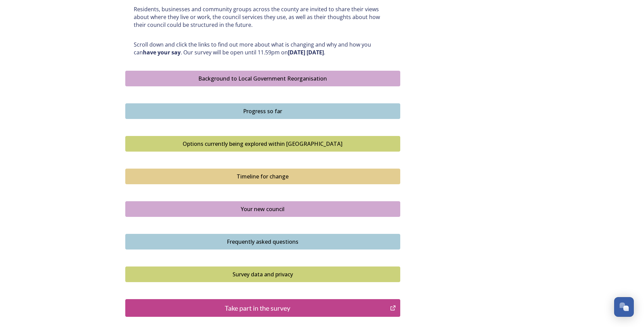
scroll to position [404, 0]
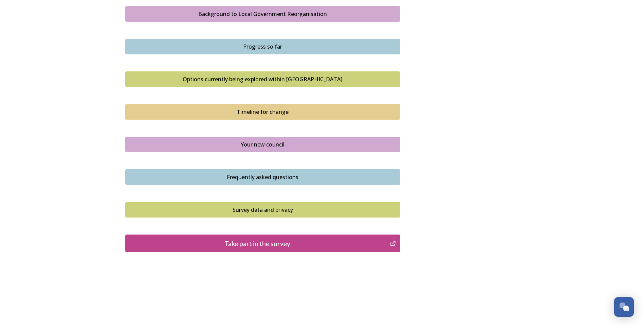
click at [256, 178] on div "Frequently asked questions" at bounding box center [263, 177] width 268 height 8
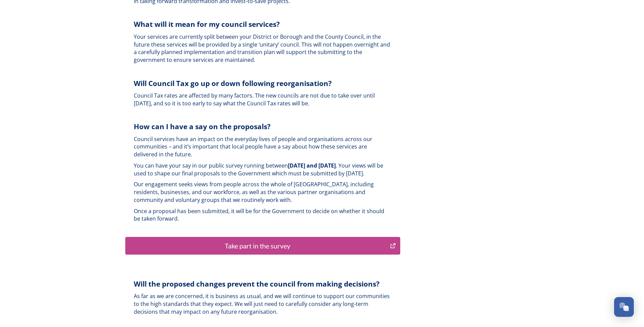
scroll to position [1630, 0]
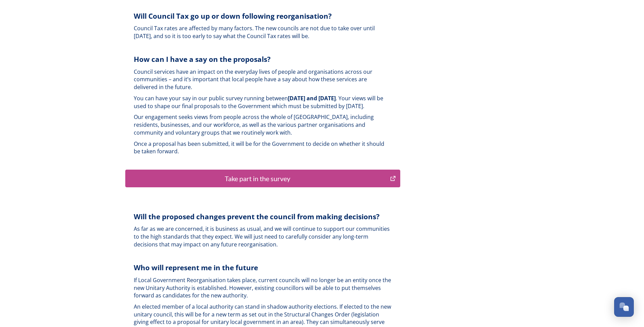
click at [247, 173] on div "Take part in the survey" at bounding box center [258, 178] width 258 height 10
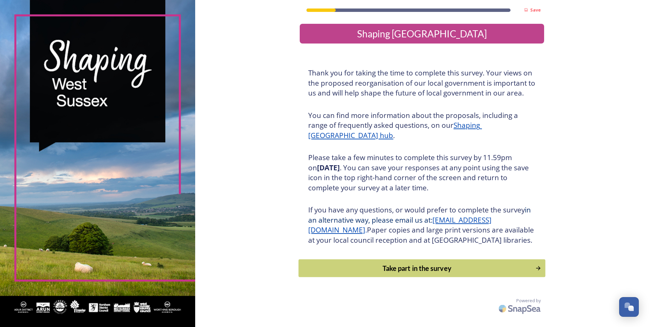
click at [430, 273] on div "Take part in the survey" at bounding box center [418, 268] width 230 height 10
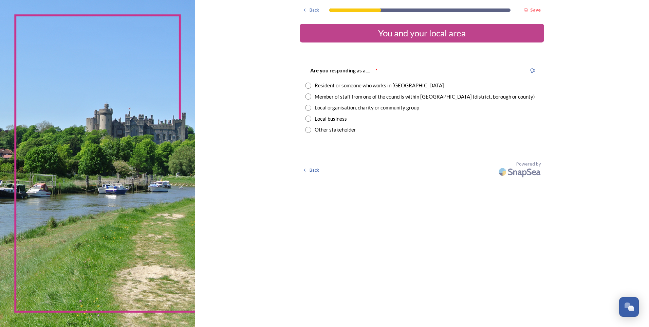
click at [309, 86] on input "radio" at bounding box center [308, 86] width 6 height 6
radio input "true"
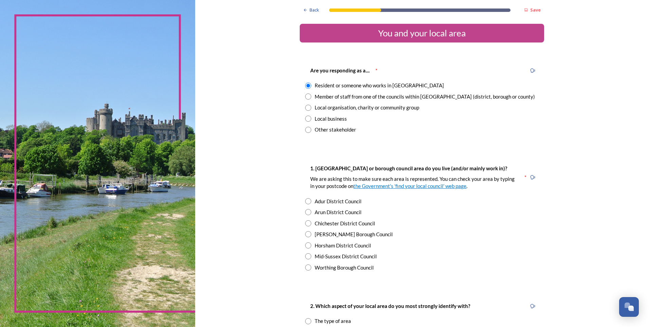
click at [307, 254] on input "radio" at bounding box center [308, 256] width 6 height 6
radio input "true"
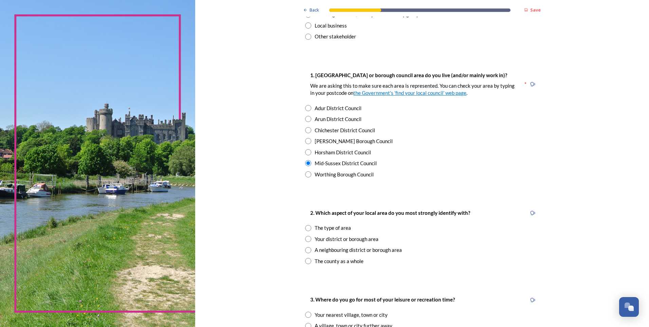
scroll to position [102, 0]
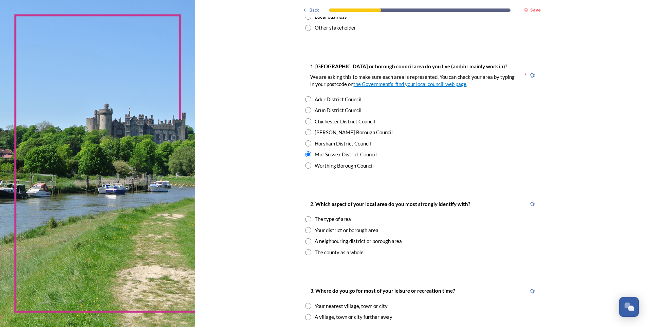
click at [306, 230] on input "radio" at bounding box center [308, 230] width 6 height 6
radio input "true"
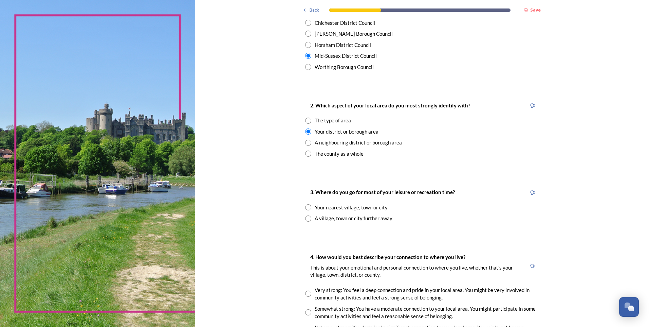
scroll to position [204, 0]
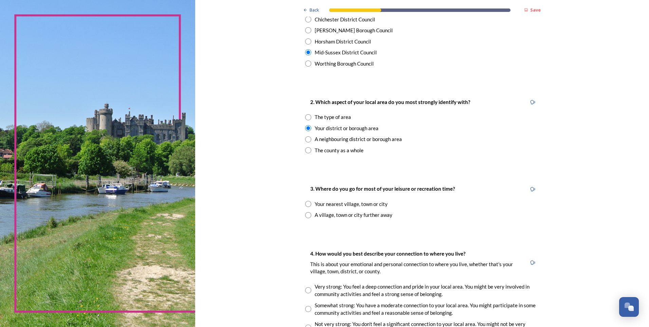
click at [307, 204] on input "radio" at bounding box center [308, 204] width 6 height 6
radio input "true"
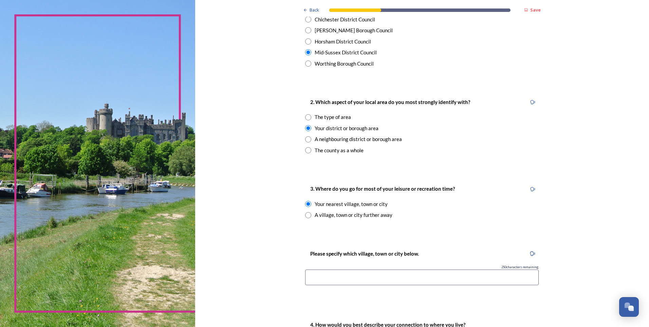
click at [358, 276] on input at bounding box center [422, 277] width 234 height 16
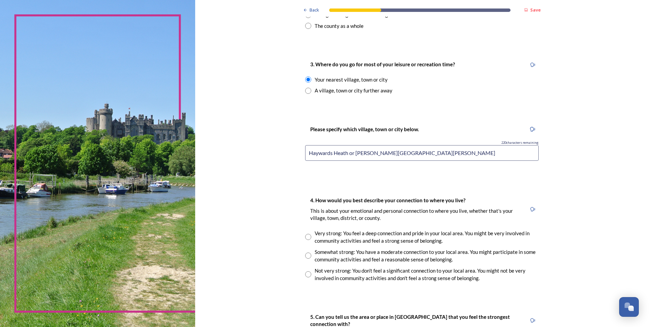
scroll to position [340, 0]
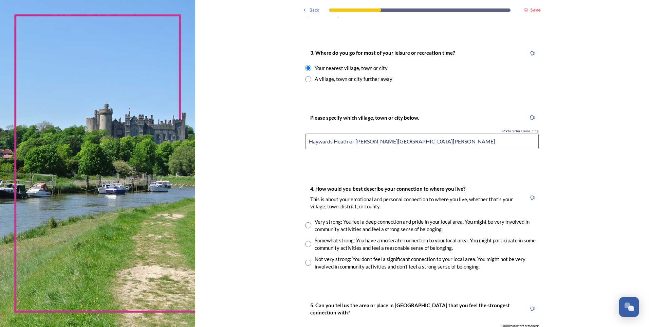
type input "Haywards Heath or [PERSON_NAME][GEOGRAPHIC_DATA][PERSON_NAME]"
click at [307, 225] on input "radio" at bounding box center [308, 225] width 6 height 6
radio input "true"
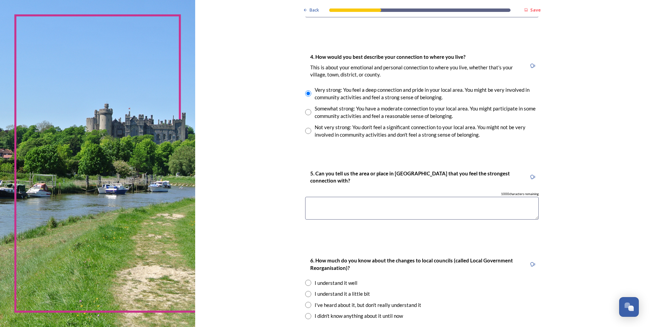
scroll to position [475, 0]
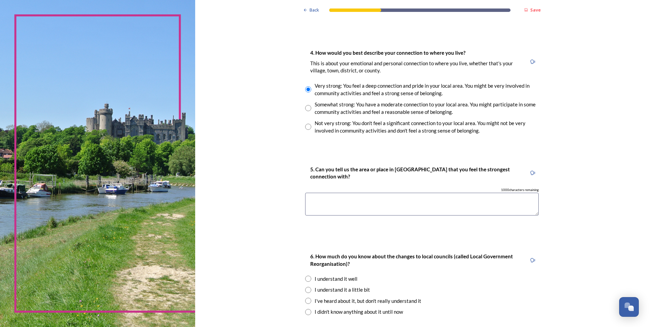
click at [333, 197] on textarea at bounding box center [422, 204] width 234 height 23
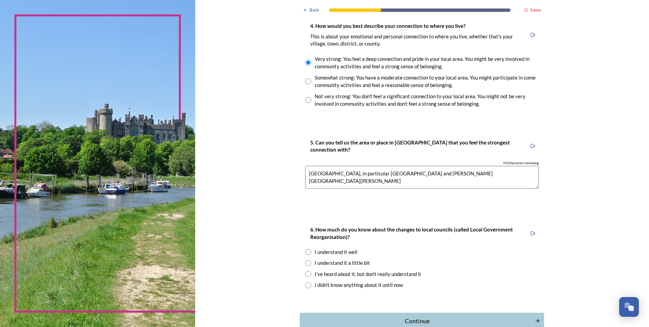
type textarea "[GEOGRAPHIC_DATA], in particular [GEOGRAPHIC_DATA] and [PERSON_NAME][GEOGRAPHIC…"
click at [306, 239] on div "6. How much do you know about the changes to local councils (called Local Gover…" at bounding box center [422, 256] width 245 height 77
click at [307, 270] on div "I've heard about it, but don't really understand it" at bounding box center [422, 274] width 234 height 8
radio input "true"
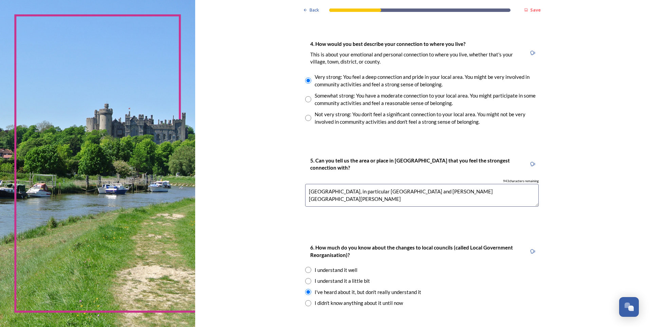
scroll to position [544, 0]
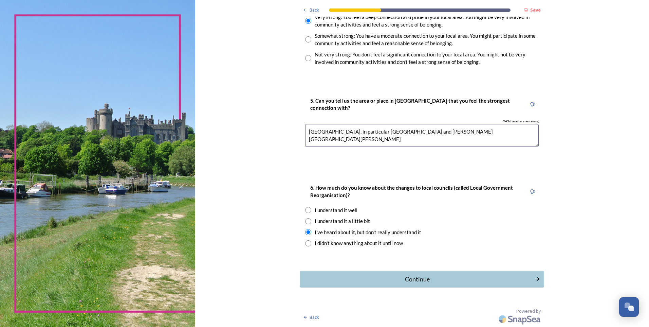
click at [307, 221] on input "radio" at bounding box center [308, 221] width 6 height 6
radio input "true"
click at [394, 278] on div "Continue" at bounding box center [418, 278] width 230 height 9
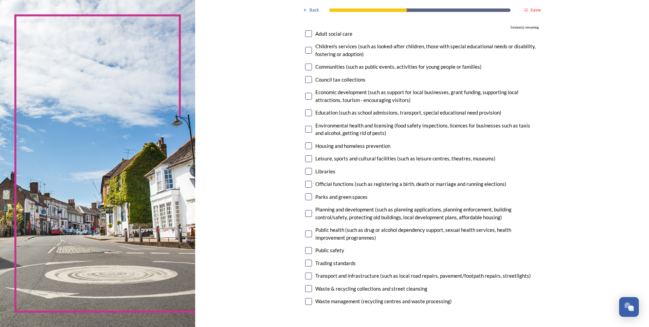
scroll to position [68, 0]
click at [307, 171] on input "checkbox" at bounding box center [308, 170] width 7 height 7
checkbox input "true"
click at [307, 196] on input "checkbox" at bounding box center [308, 196] width 7 height 7
checkbox input "true"
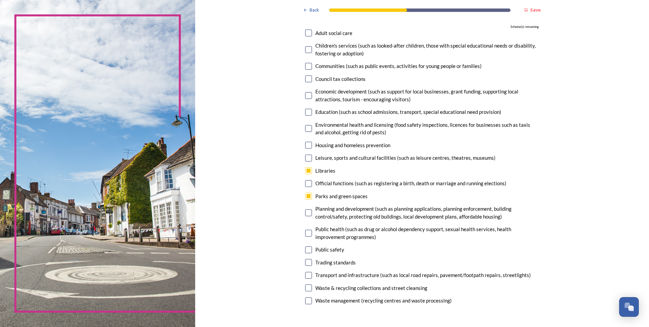
click at [305, 213] on input "checkbox" at bounding box center [308, 212] width 7 height 7
checkbox input "true"
click at [306, 273] on input "checkbox" at bounding box center [308, 275] width 7 height 7
checkbox input "true"
click at [307, 288] on input "checkbox" at bounding box center [308, 287] width 7 height 7
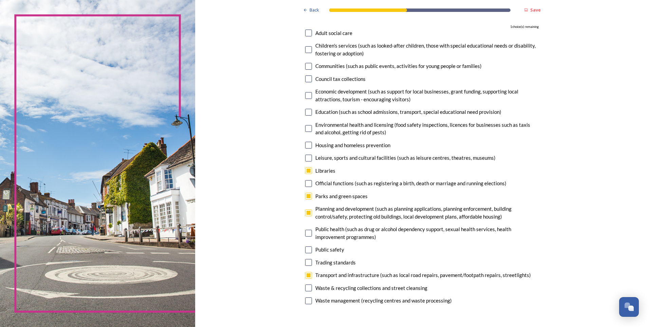
checkbox input "true"
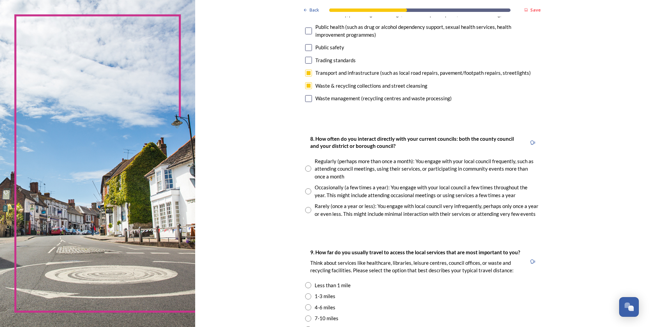
scroll to position [272, 0]
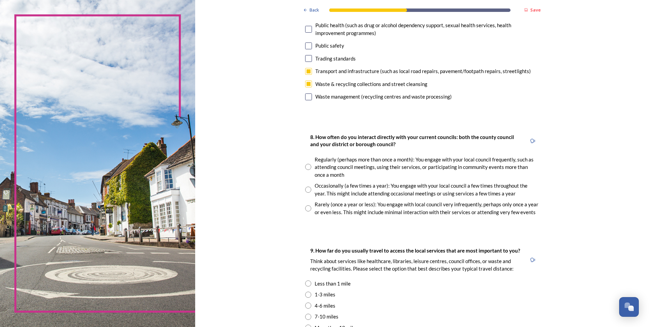
click at [307, 188] on input "radio" at bounding box center [308, 189] width 6 height 6
radio input "true"
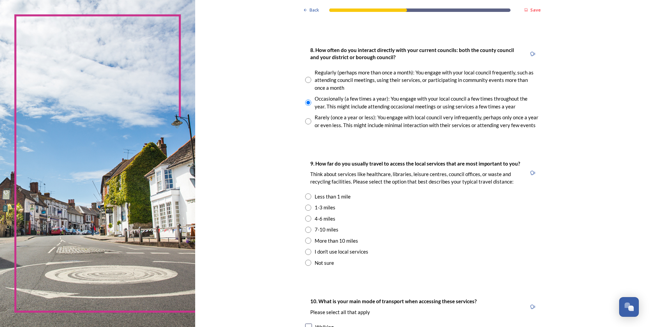
scroll to position [374, 0]
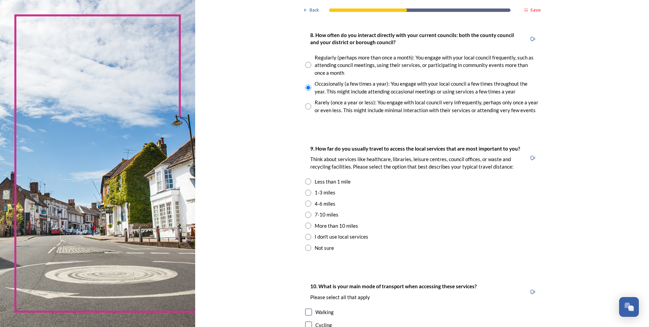
click at [306, 202] on input "radio" at bounding box center [308, 203] width 6 height 6
radio input "true"
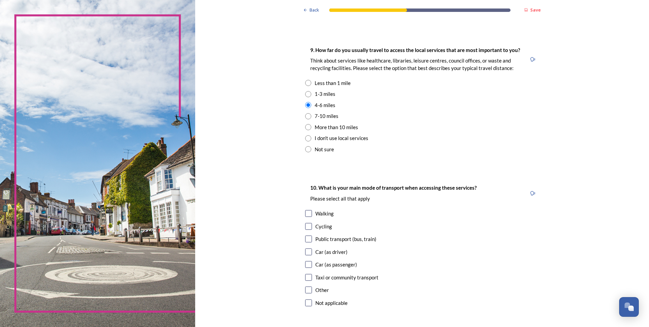
scroll to position [475, 0]
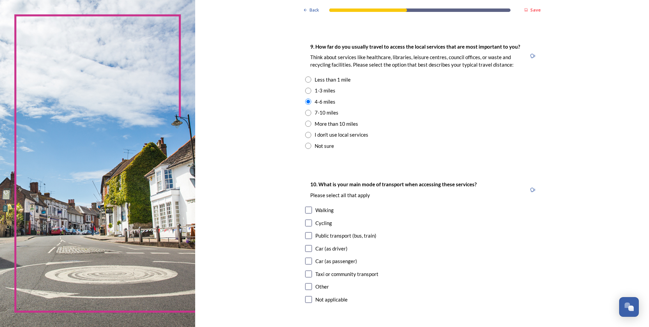
click at [305, 249] on input "checkbox" at bounding box center [308, 248] width 7 height 7
checkbox input "true"
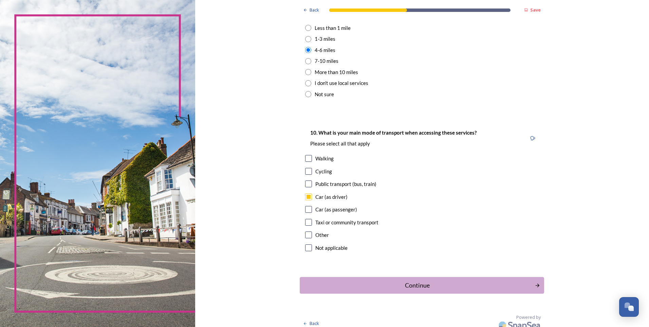
scroll to position [533, 0]
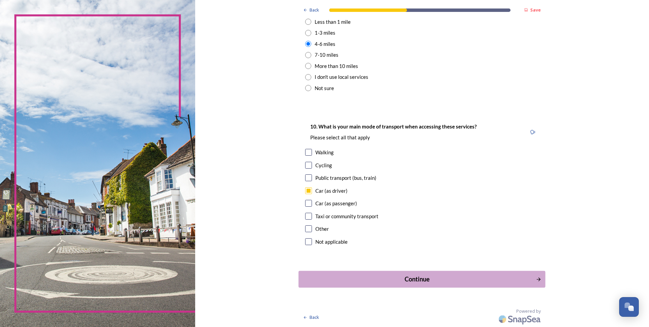
click at [412, 276] on div "Continue" at bounding box center [418, 278] width 230 height 9
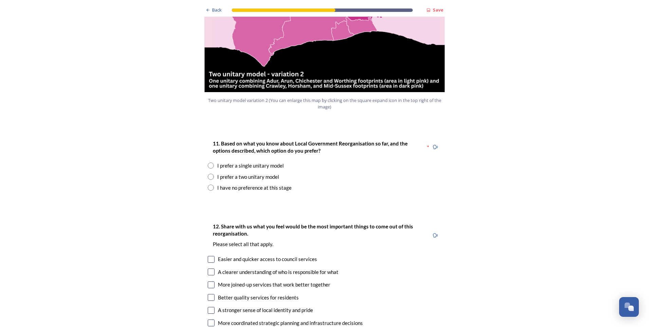
scroll to position [815, 0]
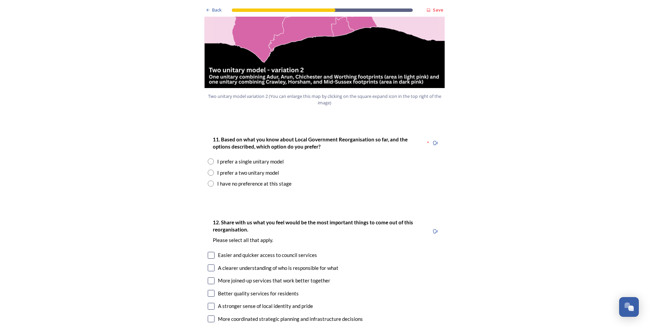
click at [208, 158] on input "radio" at bounding box center [211, 161] width 6 height 6
radio input "true"
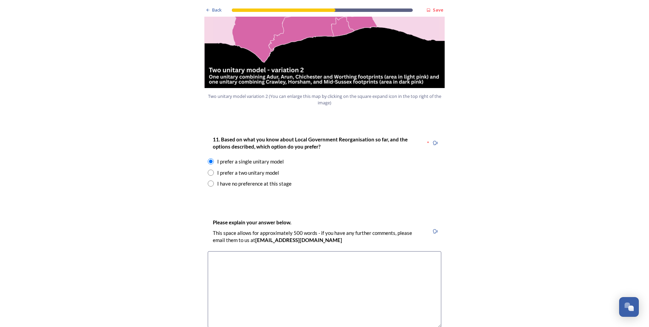
click at [220, 251] on textarea at bounding box center [325, 289] width 234 height 76
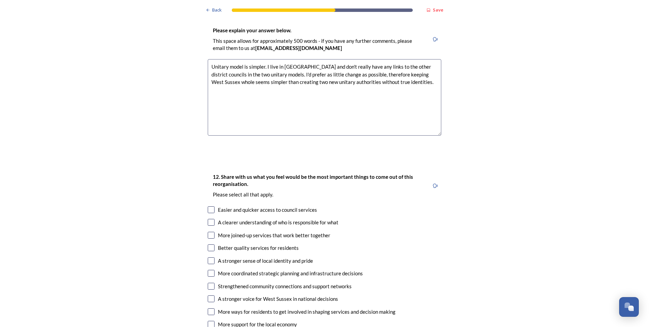
scroll to position [1019, 0]
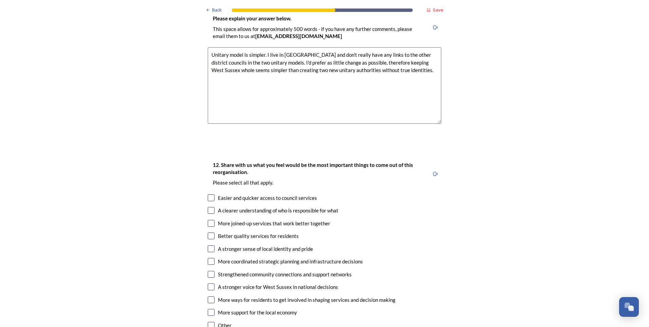
type textarea "Unitary model is simpler. I live in [GEOGRAPHIC_DATA] and don't really have any…"
click at [211, 194] on input "checkbox" at bounding box center [211, 197] width 7 height 7
checkbox input "true"
click at [210, 220] on input "checkbox" at bounding box center [211, 223] width 7 height 7
checkbox input "true"
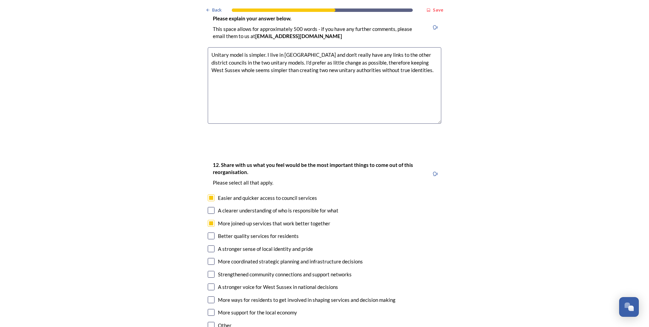
click at [209, 232] on input "checkbox" at bounding box center [211, 235] width 7 height 7
checkbox input "true"
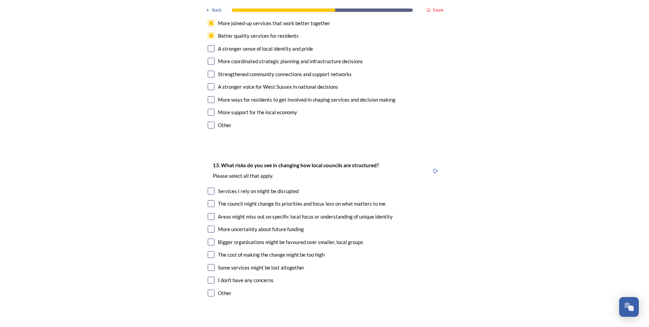
scroll to position [1223, 0]
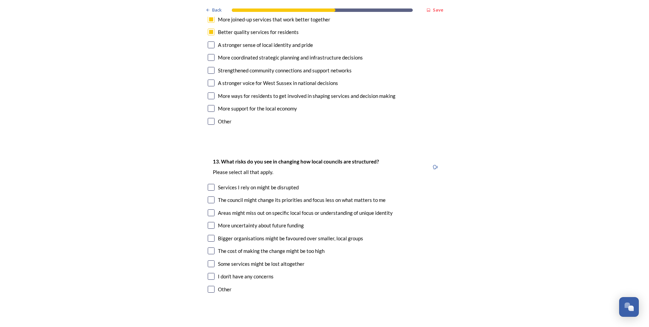
click at [208, 184] on input "checkbox" at bounding box center [211, 187] width 7 height 7
checkbox input "true"
click at [210, 209] on input "checkbox" at bounding box center [211, 212] width 7 height 7
checkbox input "true"
click at [210, 235] on input "checkbox" at bounding box center [211, 238] width 7 height 7
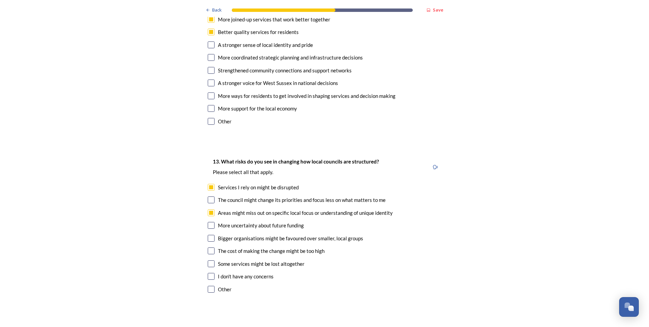
checkbox input "true"
click at [210, 247] on input "checkbox" at bounding box center [211, 250] width 7 height 7
checkbox input "true"
click at [208, 260] on input "checkbox" at bounding box center [211, 263] width 7 height 7
checkbox input "true"
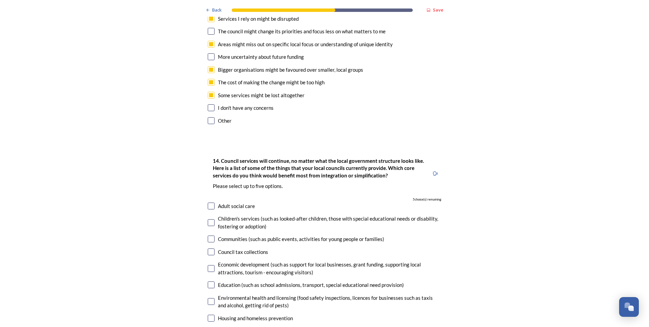
scroll to position [1426, 0]
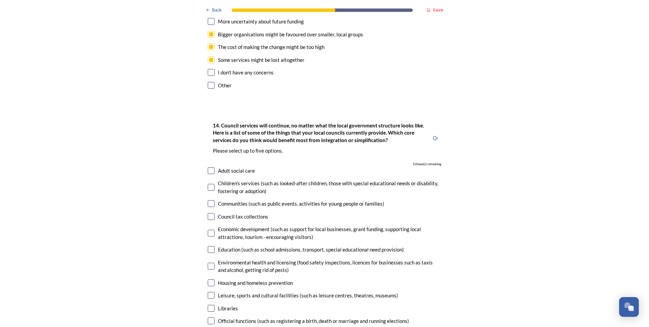
click at [209, 213] on input "checkbox" at bounding box center [211, 216] width 7 height 7
checkbox input "true"
click at [209, 230] on input "checkbox" at bounding box center [211, 233] width 7 height 7
checkbox input "true"
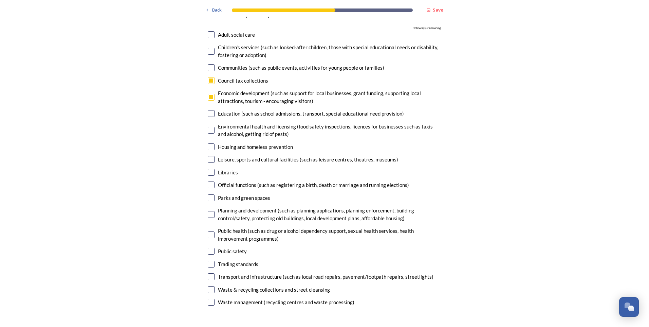
scroll to position [1494, 0]
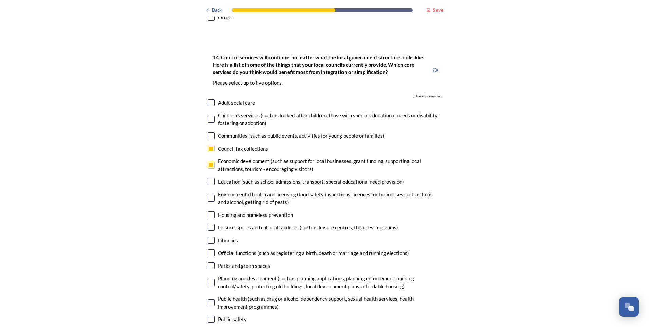
click at [210, 145] on input "checkbox" at bounding box center [211, 148] width 7 height 7
checkbox input "false"
click at [210, 162] on input "checkbox" at bounding box center [211, 165] width 7 height 7
checkbox input "false"
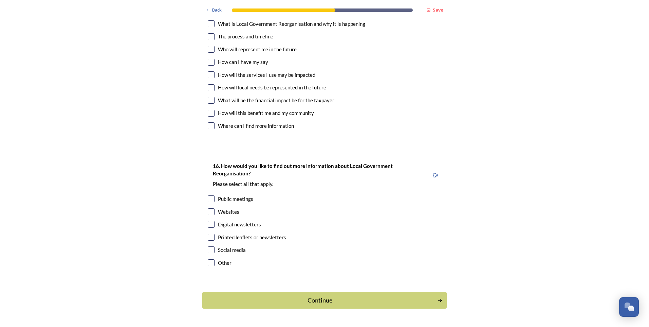
scroll to position [1920, 0]
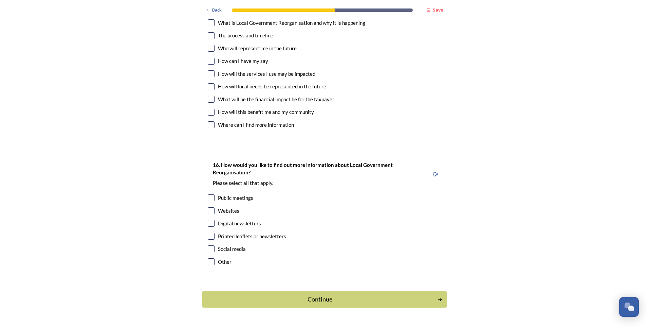
click at [210, 207] on input "checkbox" at bounding box center [211, 210] width 7 height 7
checkbox input "true"
click at [301, 294] on div "Continue" at bounding box center [320, 298] width 230 height 9
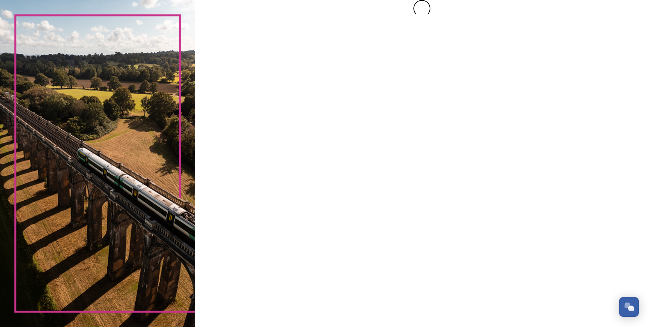
scroll to position [0, 0]
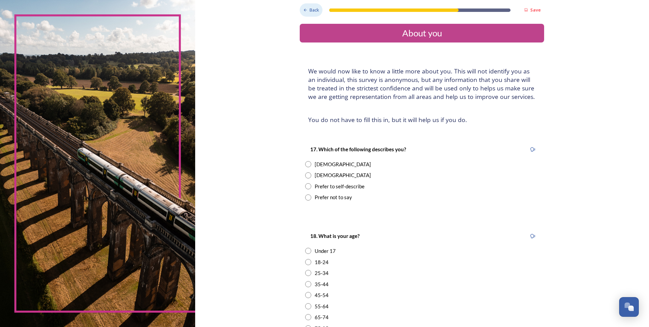
click at [310, 10] on span "Back" at bounding box center [315, 10] width 10 height 6
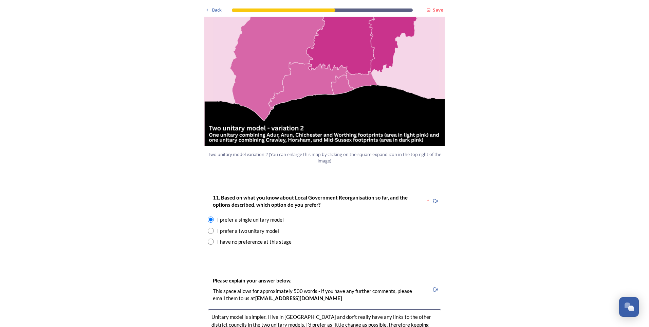
scroll to position [883, 0]
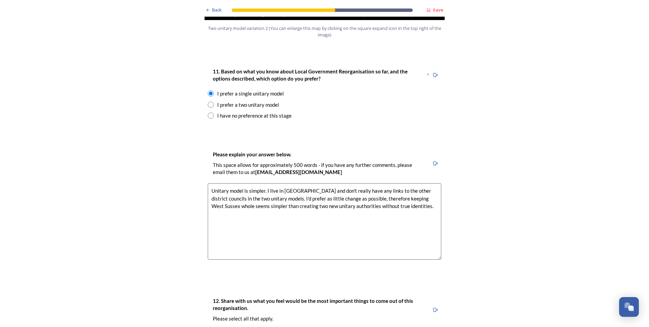
drag, startPoint x: 417, startPoint y: 186, endPoint x: 419, endPoint y: 193, distance: 6.8
click at [417, 186] on textarea "Unitary model is simpler. I live in [GEOGRAPHIC_DATA] and don't really have any…" at bounding box center [325, 221] width 234 height 76
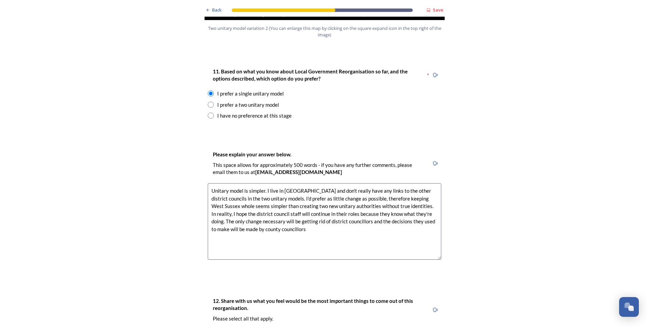
click at [393, 186] on textarea "Unitary model is simpler. I live in [GEOGRAPHIC_DATA] and don't really have any…" at bounding box center [325, 221] width 234 height 76
click at [310, 194] on textarea "Unitary model is simpler. I live in [GEOGRAPHIC_DATA] and don't really have any…" at bounding box center [325, 221] width 234 height 76
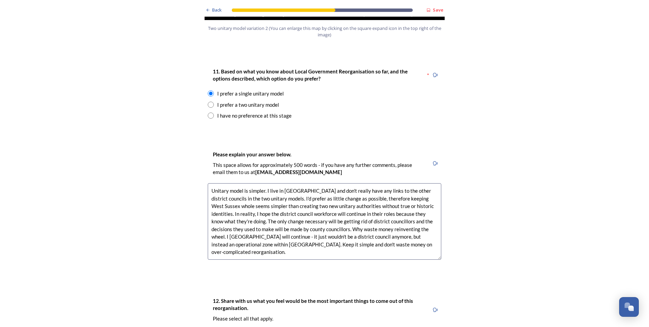
click at [252, 183] on textarea "Unitary model is simpler. I live in [GEOGRAPHIC_DATA] and don't really have any…" at bounding box center [325, 221] width 234 height 76
click at [250, 202] on textarea "Unitary model is simpler. I live in [GEOGRAPHIC_DATA] and don't really have any…" at bounding box center [325, 221] width 234 height 76
drag, startPoint x: 209, startPoint y: 171, endPoint x: 323, endPoint y: 230, distance: 129.1
click at [340, 232] on textarea "Unitary model is simpler. I live in [GEOGRAPHIC_DATA] and don't really have any…" at bounding box center [325, 221] width 234 height 76
click at [323, 230] on textarea "Unitary model is simpler. I live in [GEOGRAPHIC_DATA] and don't really have any…" at bounding box center [325, 221] width 234 height 76
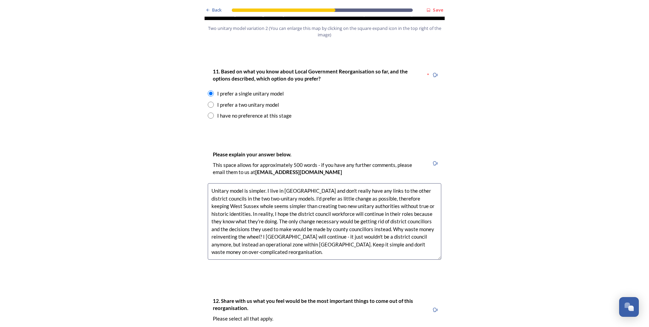
type textarea "Unitary model is simpler. I live in [GEOGRAPHIC_DATA] and don't really have any…"
click at [504, 115] on div "Back Save Prioritising future services As explained on our Shaping [GEOGRAPHIC_…" at bounding box center [324, 250] width 649 height 2267
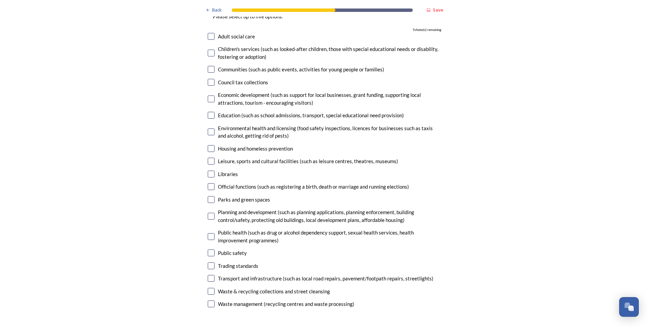
scroll to position [1562, 0]
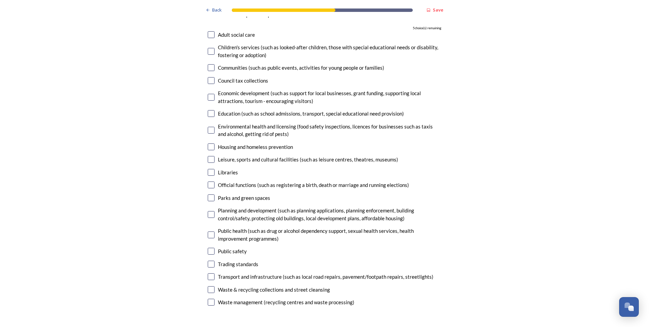
click at [211, 211] on input "checkbox" at bounding box center [211, 214] width 7 height 7
checkbox input "true"
click at [211, 273] on input "checkbox" at bounding box center [211, 276] width 7 height 7
checkbox input "true"
click at [209, 298] on input "checkbox" at bounding box center [211, 301] width 7 height 7
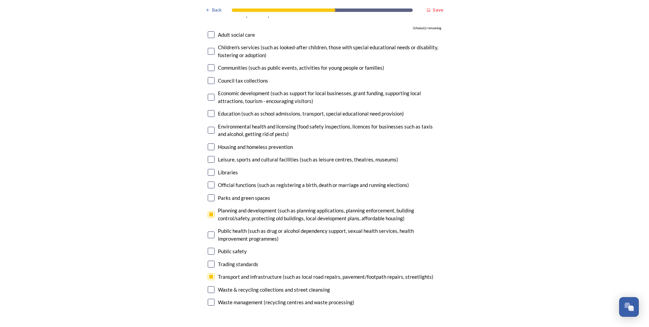
checkbox input "true"
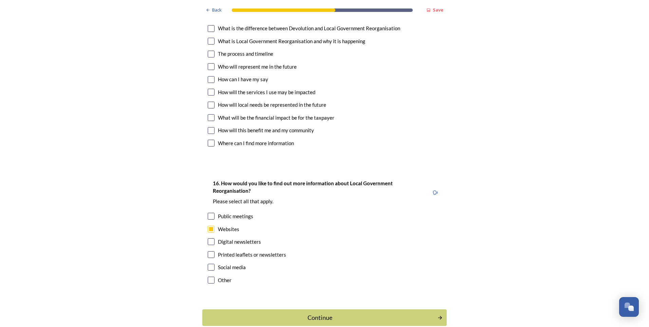
scroll to position [1920, 0]
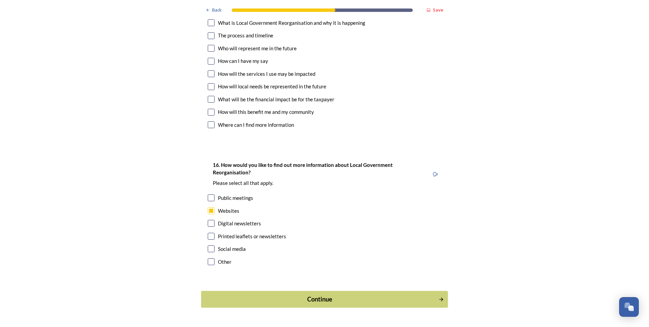
click at [337, 294] on div "Continue" at bounding box center [320, 298] width 230 height 9
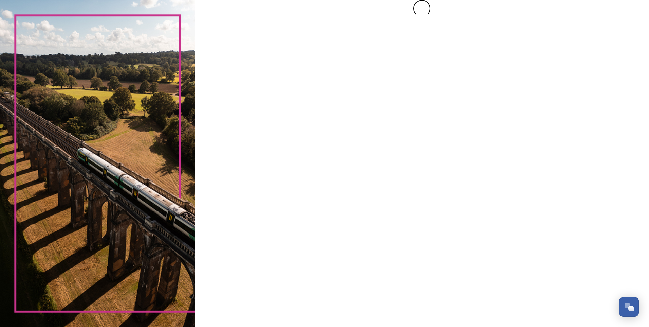
scroll to position [0, 0]
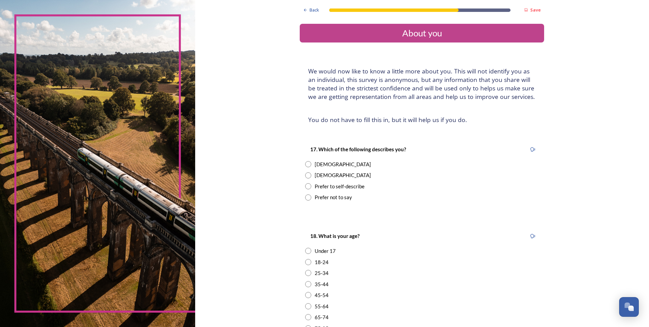
click at [307, 175] on input "radio" at bounding box center [308, 175] width 6 height 6
radio input "true"
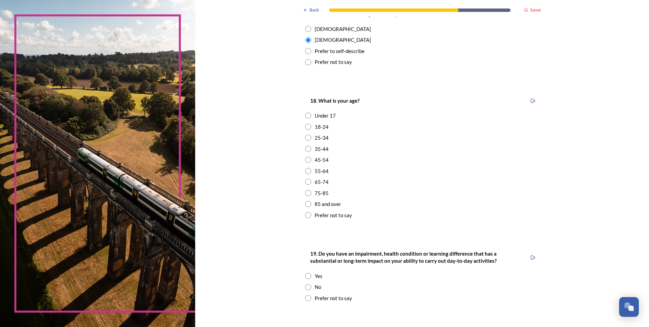
scroll to position [136, 0]
click at [307, 170] on input "radio" at bounding box center [308, 170] width 6 height 6
radio input "true"
click at [306, 285] on input "radio" at bounding box center [308, 286] width 6 height 6
radio input "true"
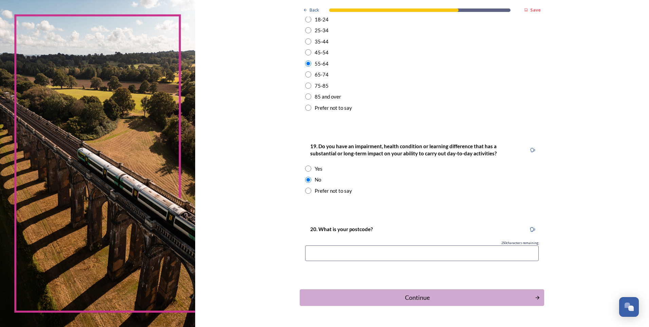
scroll to position [261, 0]
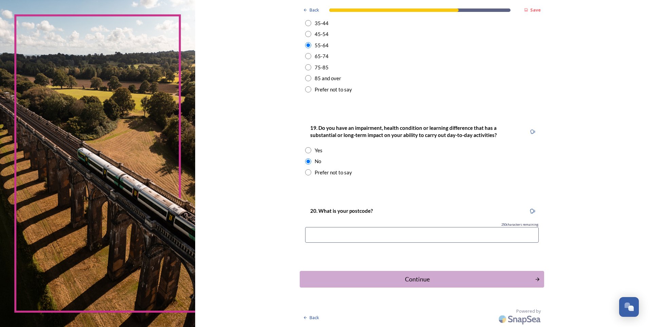
click at [355, 237] on input at bounding box center [422, 235] width 234 height 16
type input "T"
type input "RH17 5LA"
click at [393, 277] on div "Continue" at bounding box center [418, 278] width 230 height 9
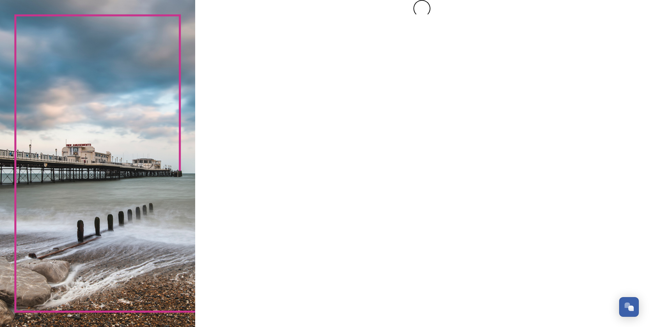
scroll to position [0, 0]
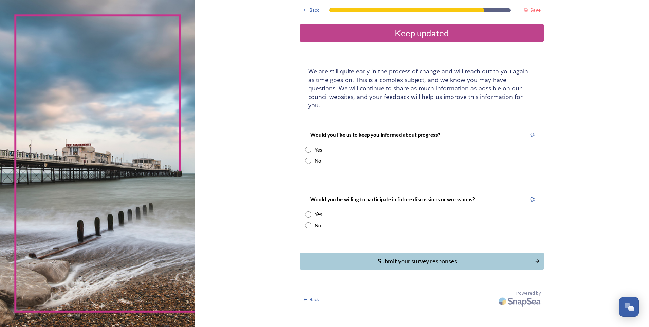
click at [310, 146] on input "radio" at bounding box center [308, 149] width 6 height 6
radio input "true"
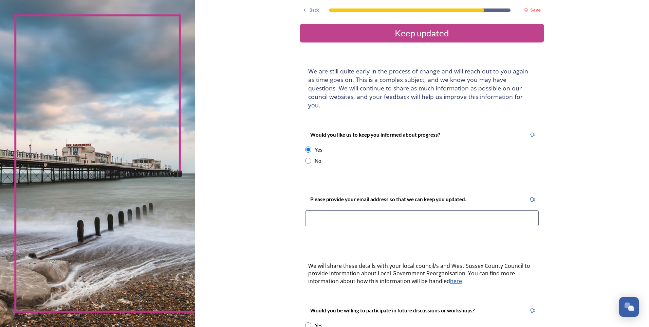
click at [319, 210] on input at bounding box center [422, 218] width 234 height 16
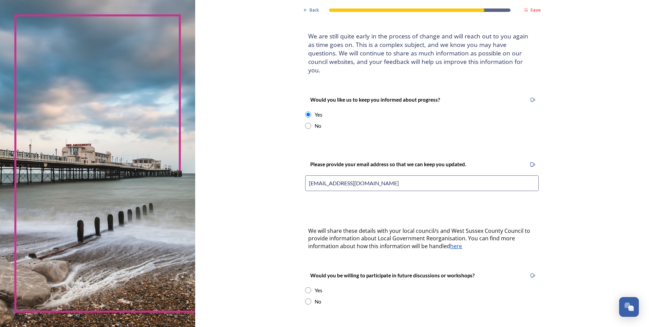
scroll to position [85, 0]
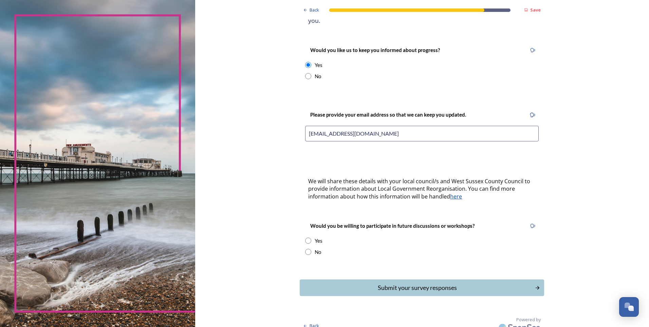
type input "[EMAIL_ADDRESS][DOMAIN_NAME]"
click at [306, 237] on input "radio" at bounding box center [308, 240] width 6 height 6
radio input "true"
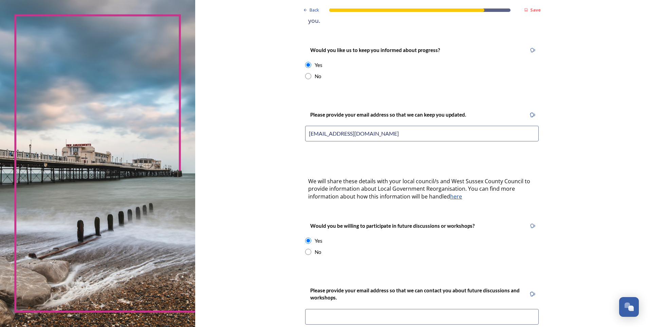
click at [336, 309] on input at bounding box center [422, 317] width 234 height 16
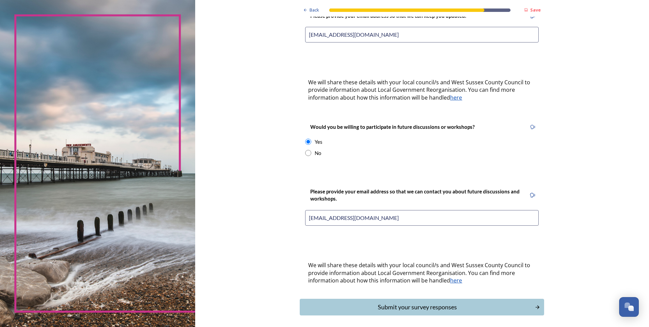
scroll to position [186, 0]
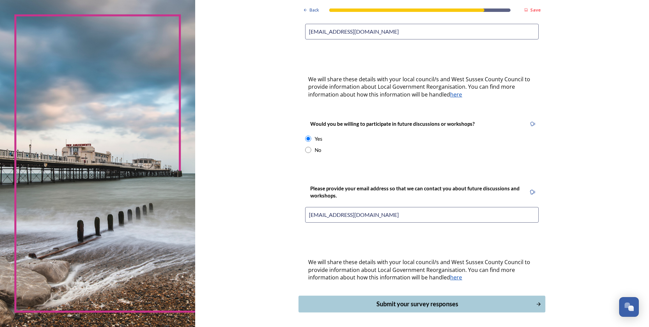
type input "[EMAIL_ADDRESS][DOMAIN_NAME]"
click at [388, 299] on div "Submit your survey responses" at bounding box center [418, 303] width 230 height 9
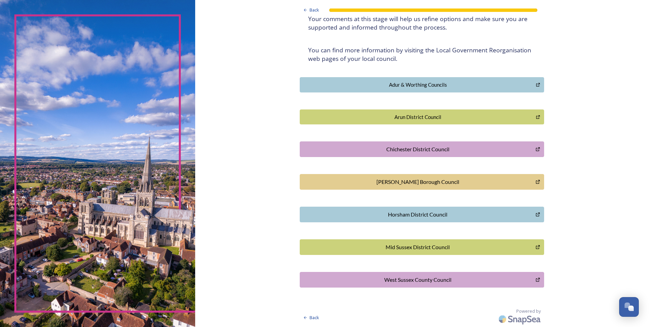
scroll to position [0, 0]
